Goal: Information Seeking & Learning: Learn about a topic

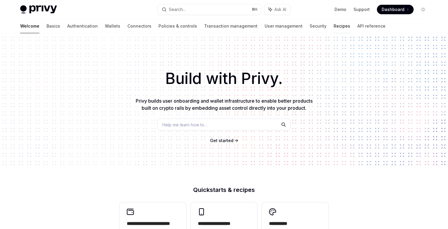
click at [333, 26] on link "Recipes" at bounding box center [341, 26] width 17 height 14
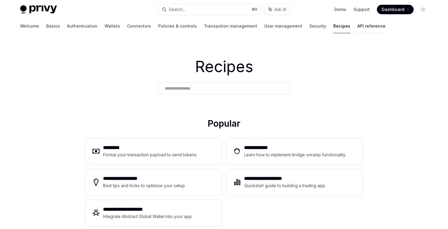
click at [357, 26] on link "API reference" at bounding box center [371, 26] width 28 height 14
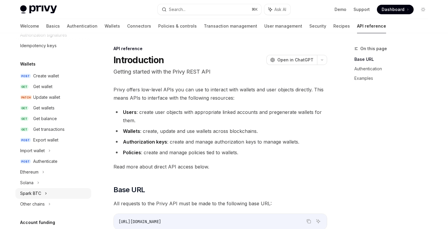
scroll to position [34, 0]
click at [44, 174] on icon at bounding box center [43, 171] width 2 height 7
type textarea "*"
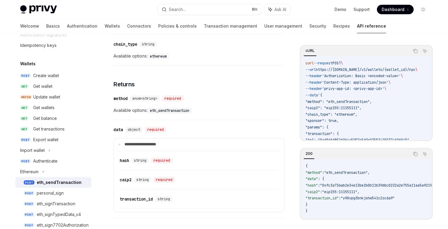
scroll to position [738, 0]
